Goal: Information Seeking & Learning: Learn about a topic

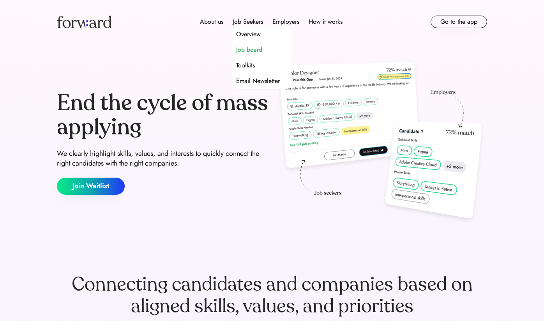
click at [253, 50] on div "Job board" at bounding box center [249, 49] width 26 height 9
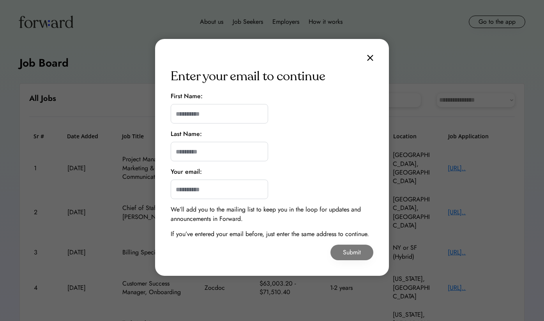
click at [371, 57] on img at bounding box center [370, 58] width 6 height 7
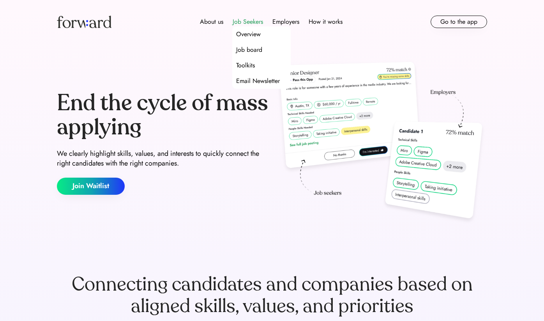
click at [242, 23] on div "Job Seekers" at bounding box center [248, 21] width 30 height 9
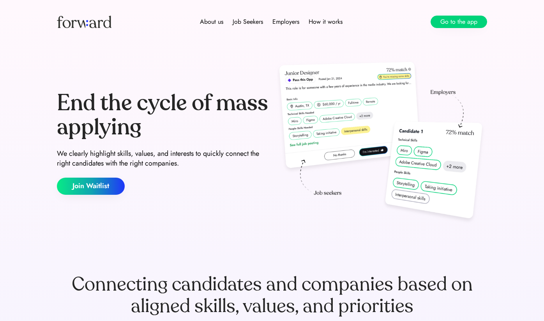
click at [454, 26] on button "Go to the app" at bounding box center [458, 22] width 56 height 12
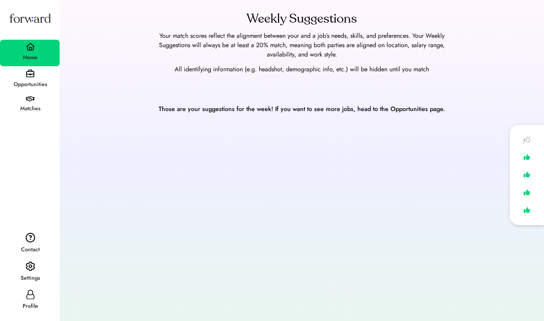
click at [21, 77] on div "Opportunities" at bounding box center [30, 79] width 60 height 27
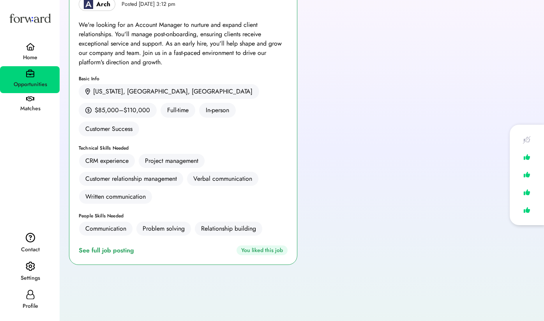
click at [33, 109] on div "Matches" at bounding box center [30, 108] width 59 height 9
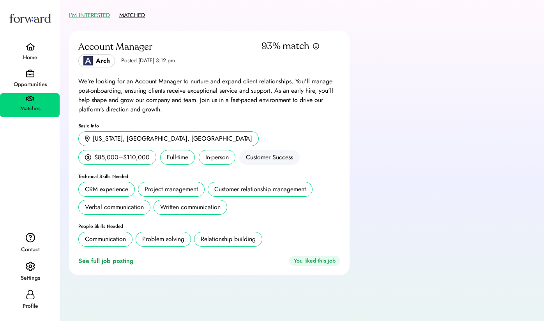
click at [126, 11] on button "MATCHED" at bounding box center [132, 15] width 26 height 12
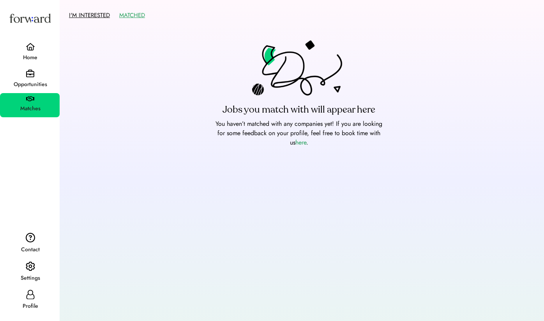
click at [99, 12] on button "I'M INTERESTED" at bounding box center [89, 15] width 41 height 12
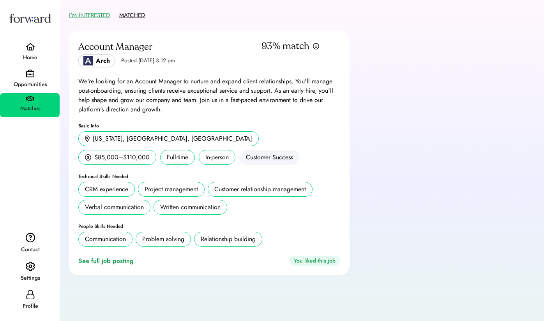
click at [134, 14] on button "MATCHED" at bounding box center [132, 15] width 26 height 12
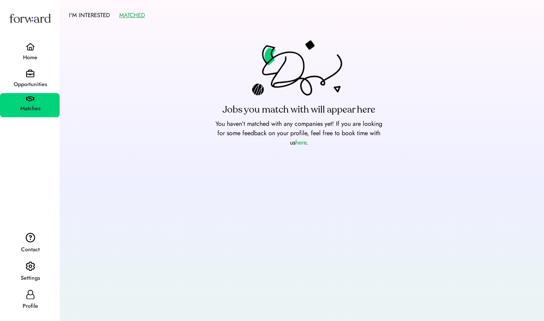
click at [36, 18] on img at bounding box center [30, 18] width 44 height 24
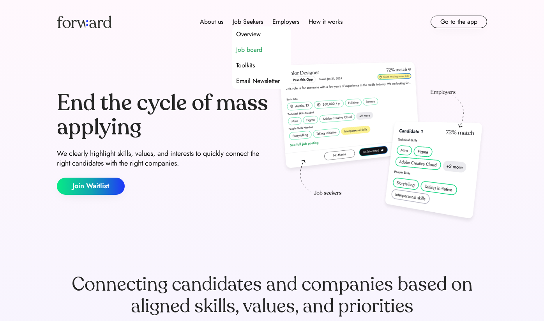
click at [252, 48] on div "Job board" at bounding box center [249, 49] width 26 height 9
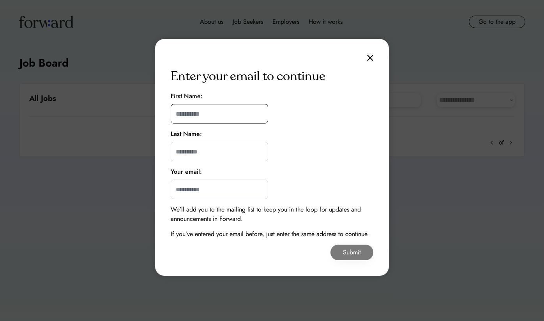
click at [222, 114] on input "input" at bounding box center [219, 113] width 97 height 19
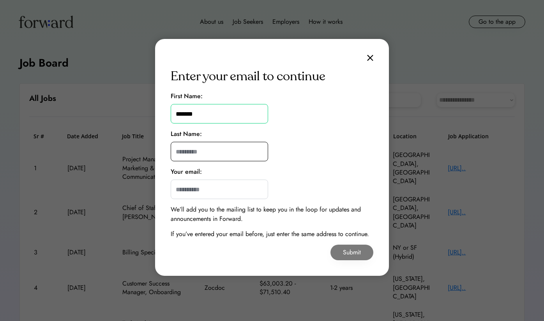
type input "*******"
click at [225, 146] on input "input" at bounding box center [219, 151] width 97 height 19
type input "*****"
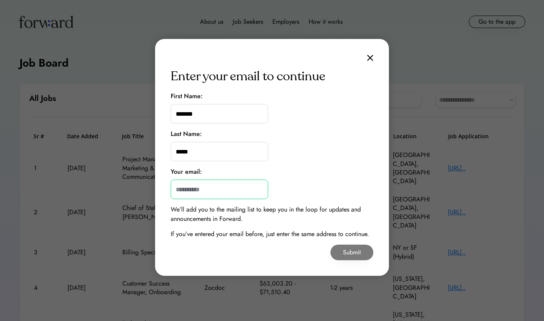
click at [222, 187] on input "email" at bounding box center [219, 189] width 97 height 19
type input "**********"
click at [342, 249] on button "Submit" at bounding box center [351, 253] width 43 height 16
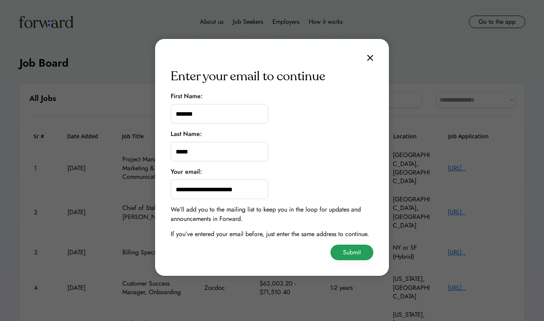
click at [351, 253] on button "Submit" at bounding box center [351, 253] width 43 height 16
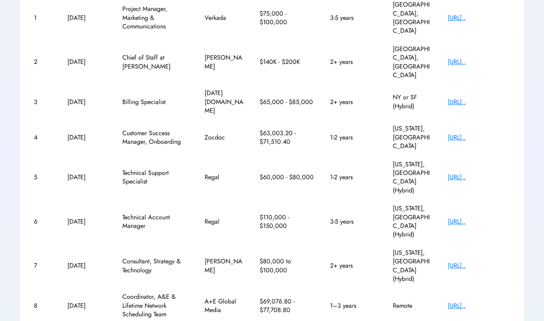
scroll to position [150, 0]
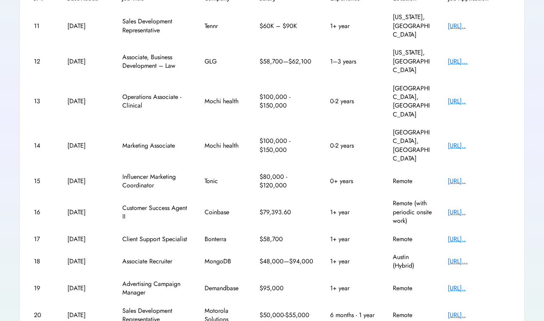
scroll to position [139, 0]
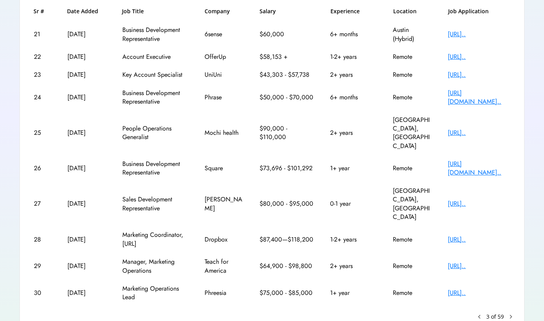
scroll to position [124, 0]
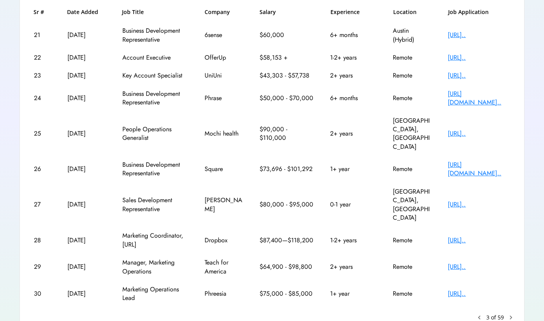
click at [512, 314] on text "chevron_right" at bounding box center [511, 318] width 8 height 8
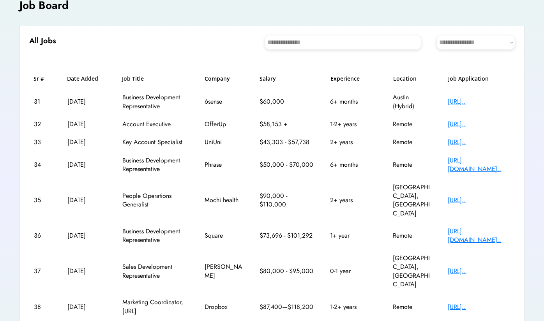
scroll to position [49, 0]
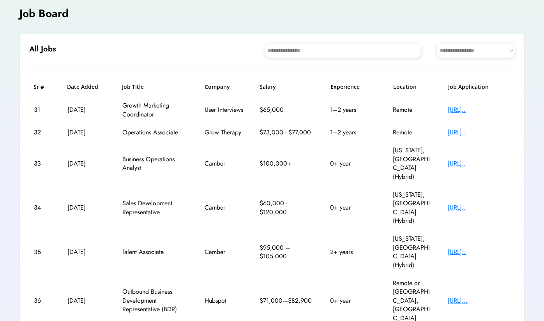
click at [374, 186] on div "34 Aug 18, 2025 Sales Development Representative Camber $60,000 - $120,000 0+ y…" at bounding box center [271, 208] width 485 height 44
click at [460, 159] on div "https://jobs.ashbyhq..." at bounding box center [479, 163] width 62 height 9
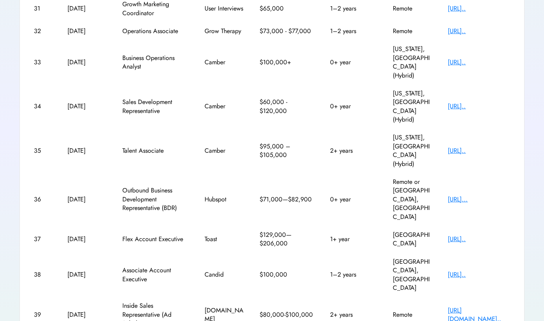
scroll to position [150, 0]
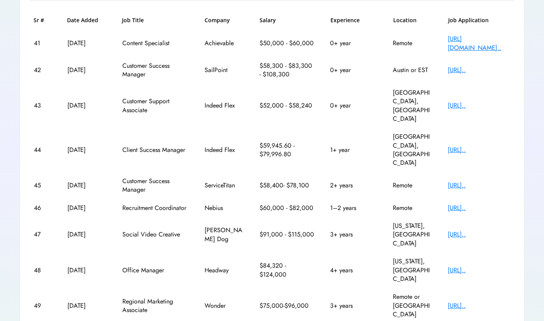
scroll to position [116, 0]
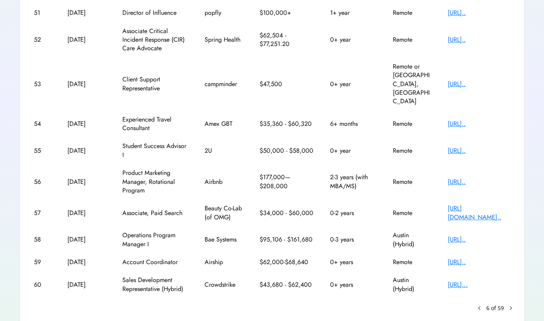
scroll to position [141, 0]
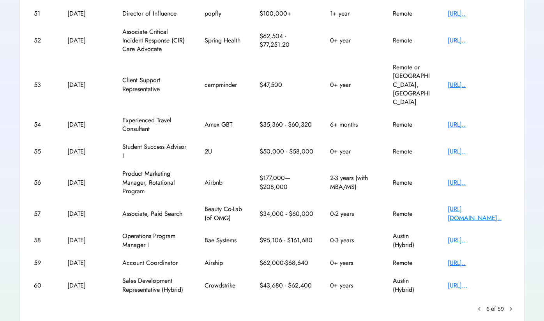
click at [514, 305] on text "chevron_right" at bounding box center [511, 309] width 8 height 8
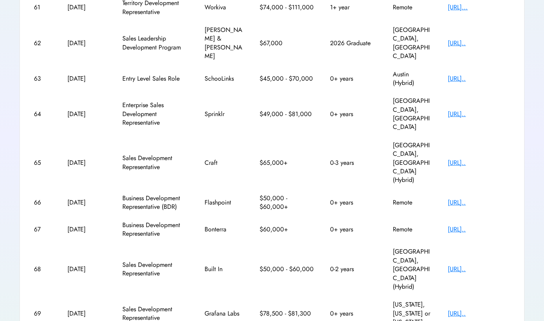
scroll to position [150, 0]
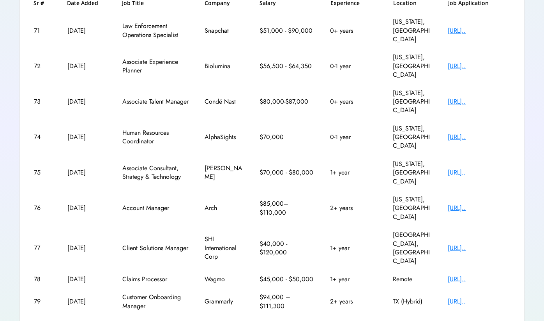
scroll to position [133, 0]
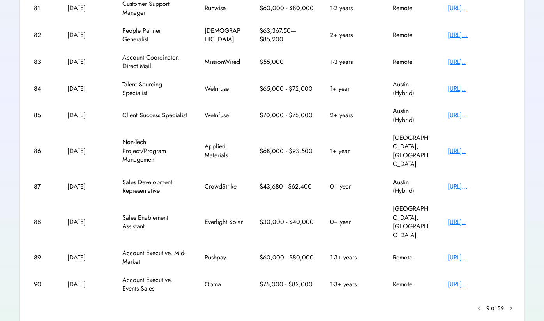
scroll to position [152, 0]
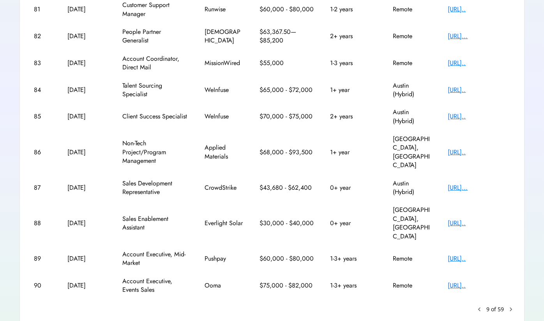
click at [512, 305] on text "chevron_right" at bounding box center [511, 309] width 8 height 8
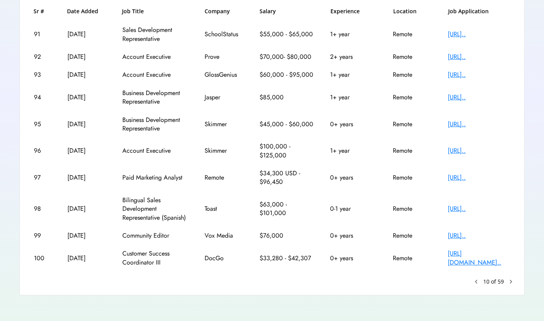
scroll to position [124, 0]
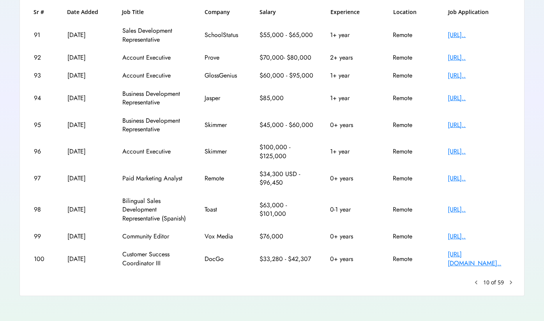
click at [476, 151] on div "https://jobs.ashbyhq..." at bounding box center [479, 151] width 62 height 9
click at [512, 281] on text "chevron_right" at bounding box center [511, 283] width 8 height 8
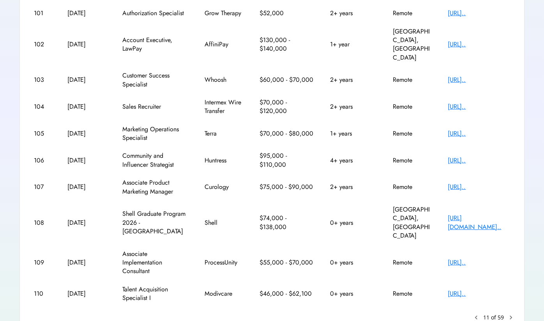
scroll to position [141, 0]
click at [510, 314] on text "chevron_right" at bounding box center [511, 318] width 8 height 8
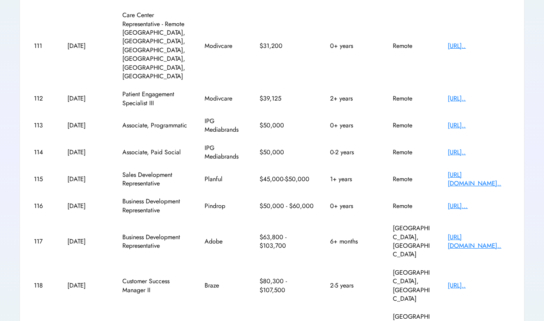
scroll to position [149, 0]
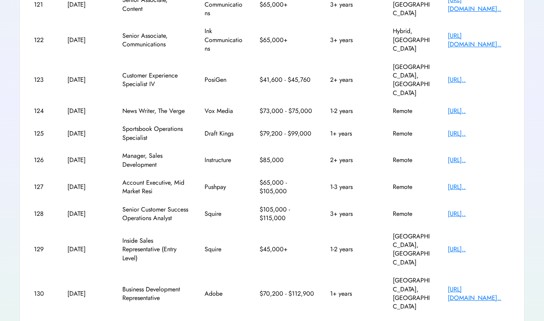
scroll to position [155, 0]
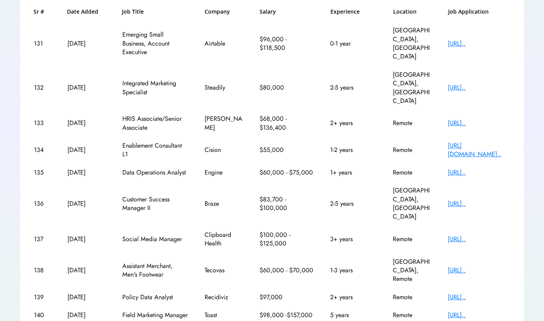
scroll to position [124, 0]
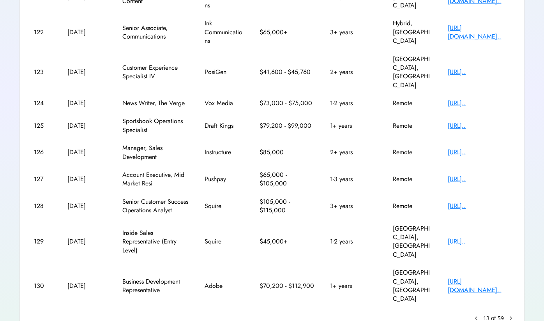
click at [476, 314] on text "keyboard_arrow_left" at bounding box center [476, 318] width 8 height 8
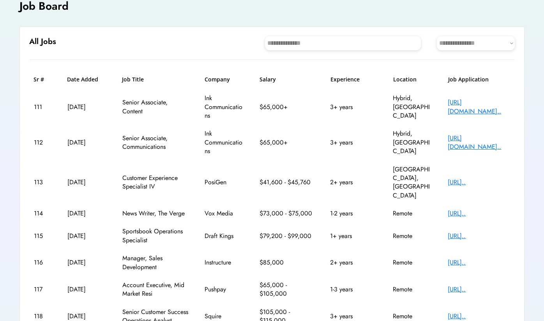
scroll to position [49, 0]
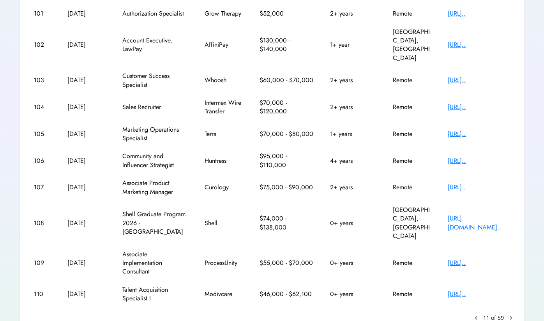
click at [478, 314] on text "keyboard_arrow_left" at bounding box center [476, 318] width 8 height 8
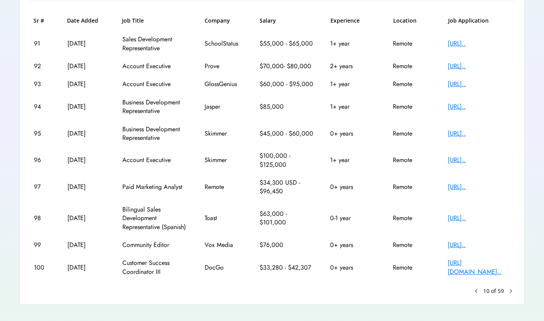
click at [477, 288] on text "keyboard_arrow_left" at bounding box center [476, 291] width 8 height 8
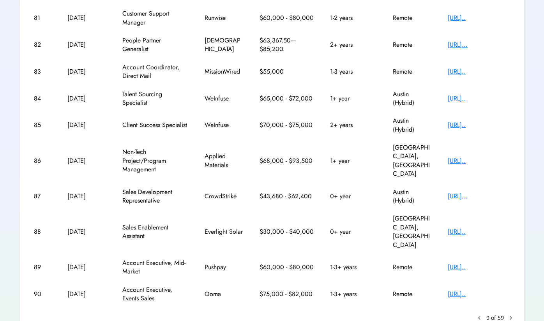
click at [477, 314] on text "keyboard_arrow_left" at bounding box center [479, 318] width 8 height 8
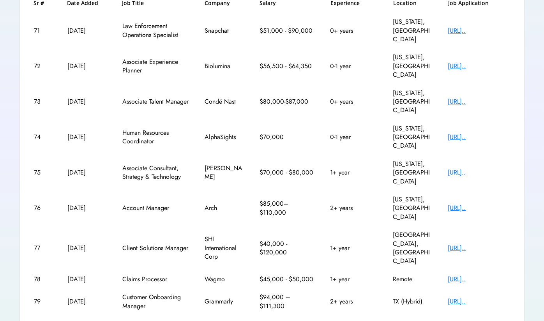
scroll to position [133, 0]
click at [478, 284] on div "**********" at bounding box center [271, 159] width 505 height 416
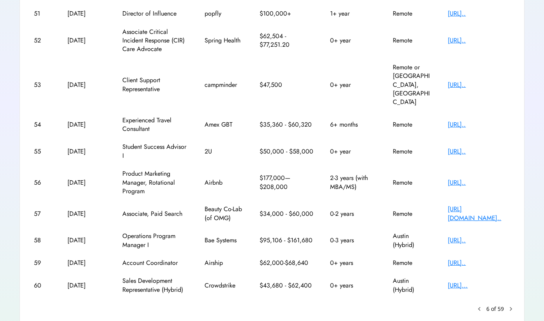
click at [480, 305] on text "keyboard_arrow_left" at bounding box center [479, 309] width 8 height 8
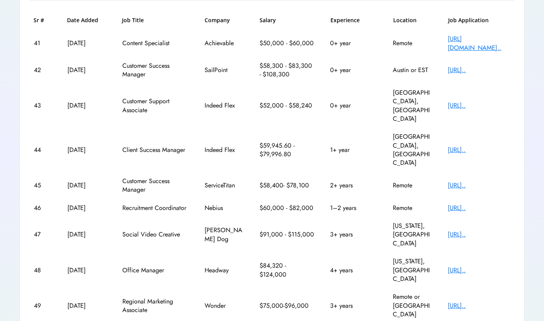
scroll to position [116, 0]
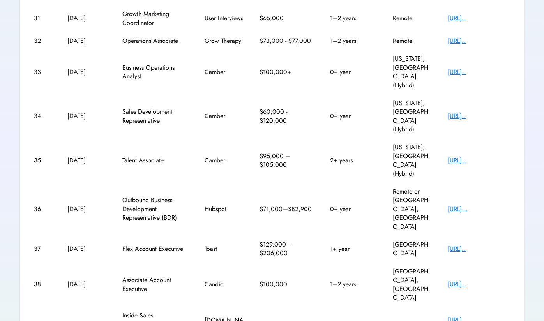
scroll to position [150, 0]
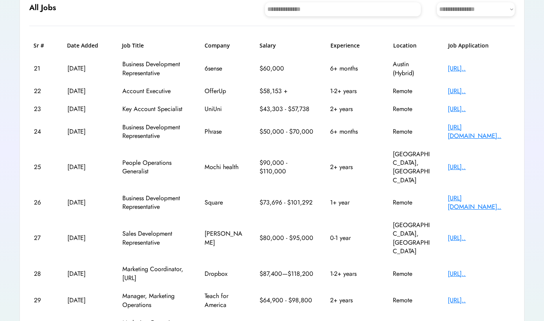
scroll to position [109, 0]
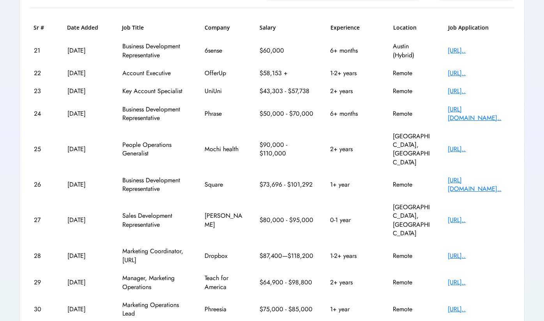
click at [491, 145] on div "https://job-boards.g..." at bounding box center [479, 149] width 62 height 9
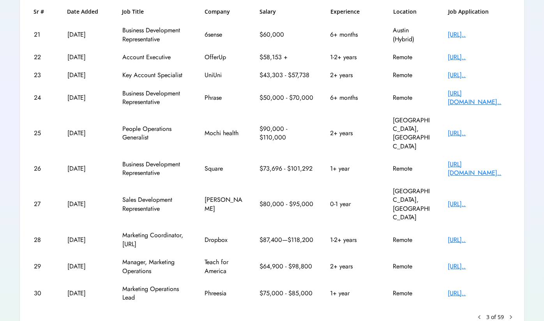
scroll to position [124, 0]
click at [464, 161] on div "https://block.xyz/ca..." at bounding box center [479, 170] width 62 height 18
click at [480, 314] on text "keyboard_arrow_left" at bounding box center [479, 318] width 8 height 8
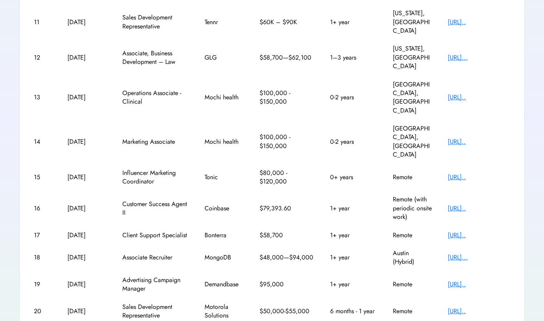
scroll to position [141, 0]
click at [485, 280] on div "https://job-boards.g..." at bounding box center [479, 284] width 62 height 9
click at [460, 231] on div "https://bonterra.wd1..." at bounding box center [479, 235] width 62 height 9
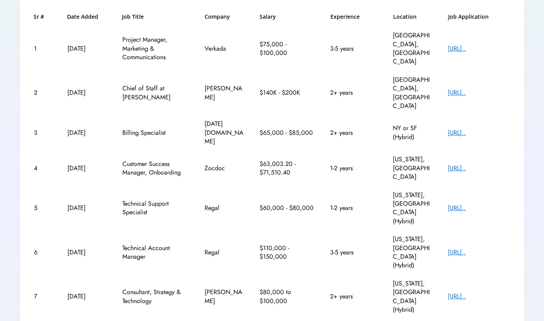
scroll to position [116, 0]
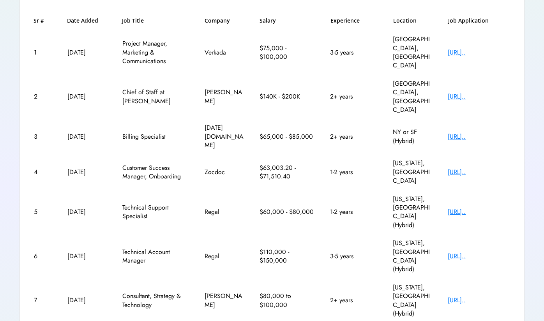
click at [461, 296] on div "https://www.konrad.c..." at bounding box center [479, 300] width 62 height 9
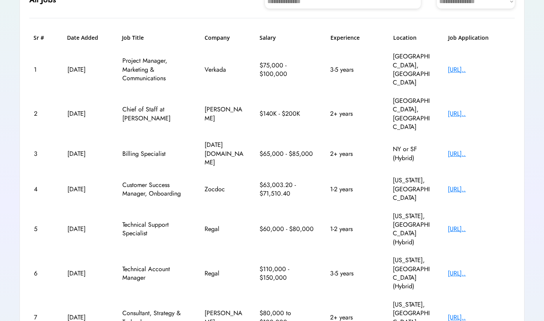
click at [478, 269] on div "https://jobs.lever.c..." at bounding box center [479, 273] width 62 height 9
